Goal: Share content

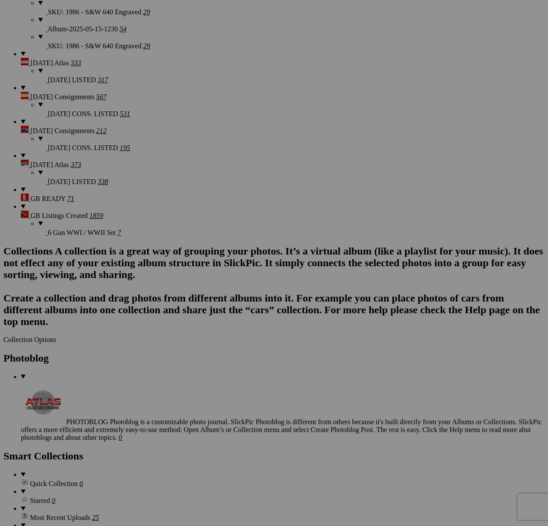
scroll to position [2136, 0]
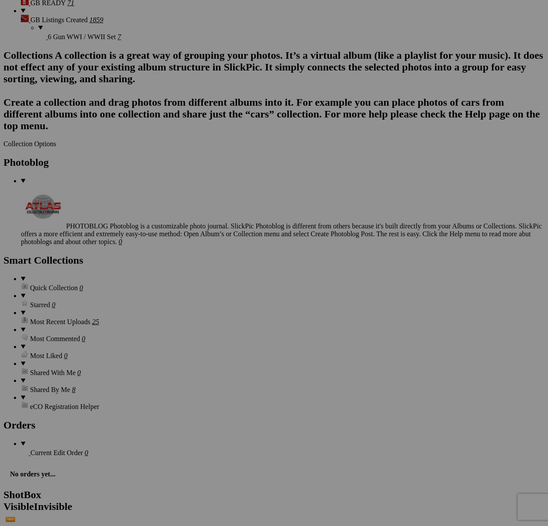
scroll to position [2402, 0]
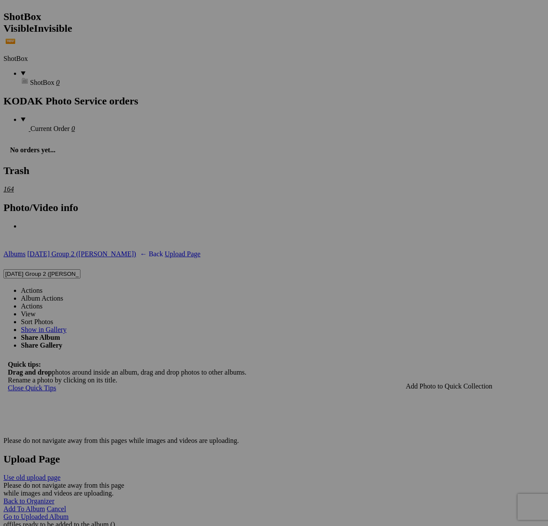
scroll to position [3364, 0]
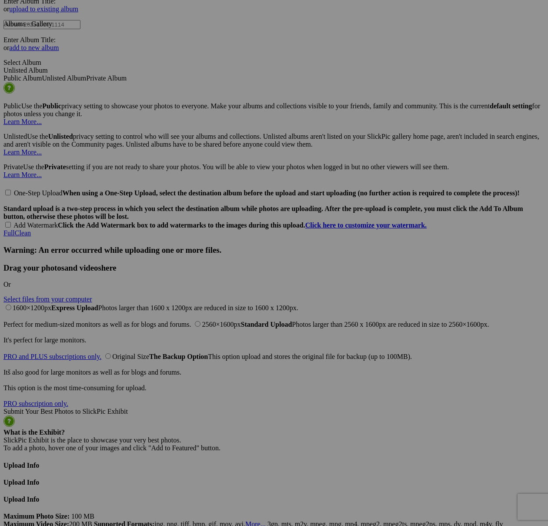
type textarea "<!-- [DOMAIN_NAME] image hosting. HTML Bulk Share code Starts Here --> <div sty…"
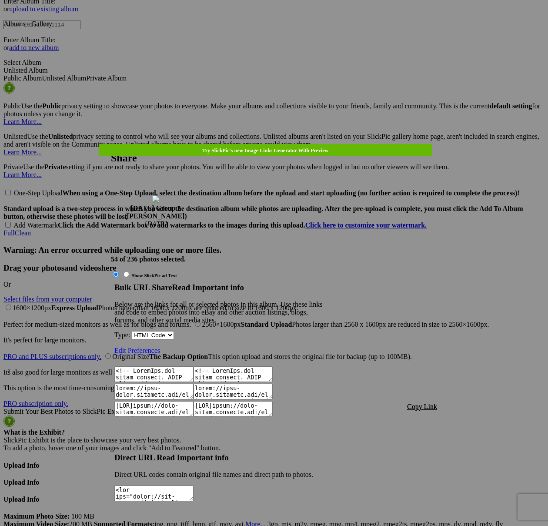
click at [427, 403] on span "Copy Link" at bounding box center [422, 406] width 30 height 7
click at [288, 26] on div at bounding box center [274, 263] width 548 height 526
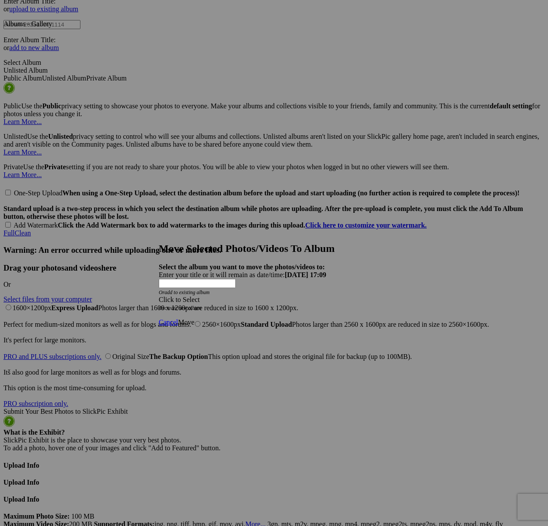
click at [302, 296] on div "Click to Select" at bounding box center [274, 300] width 231 height 8
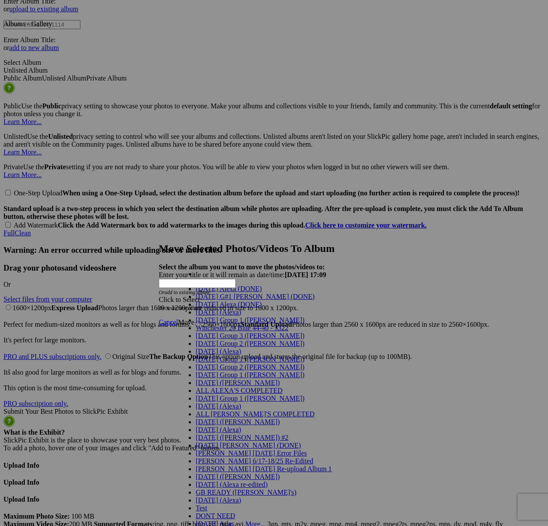
scroll to position [42, 0]
click at [228, 340] on span "[DATE] Group 2 ([PERSON_NAME])" at bounding box center [250, 343] width 109 height 7
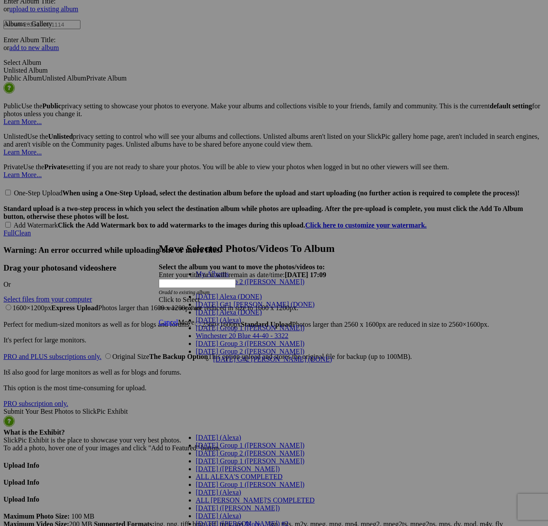
click at [224, 355] on link "[DATE] G#2 [PERSON_NAME] (DONE)" at bounding box center [272, 358] width 119 height 7
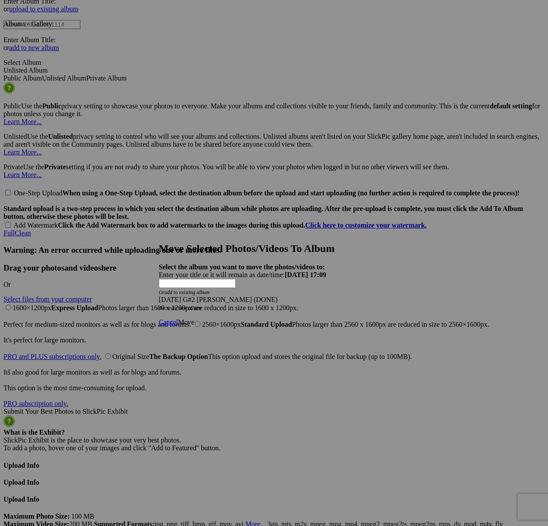
click at [194, 318] on span "Move" at bounding box center [186, 321] width 16 height 7
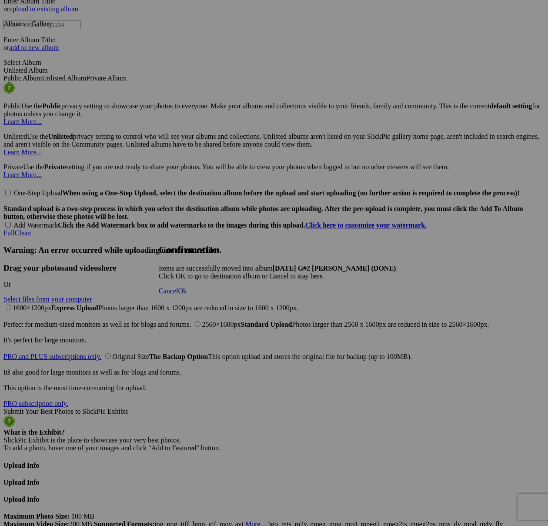
click at [178, 295] on span "Cancel" at bounding box center [168, 290] width 19 height 7
